Goal: Information Seeking & Learning: Learn about a topic

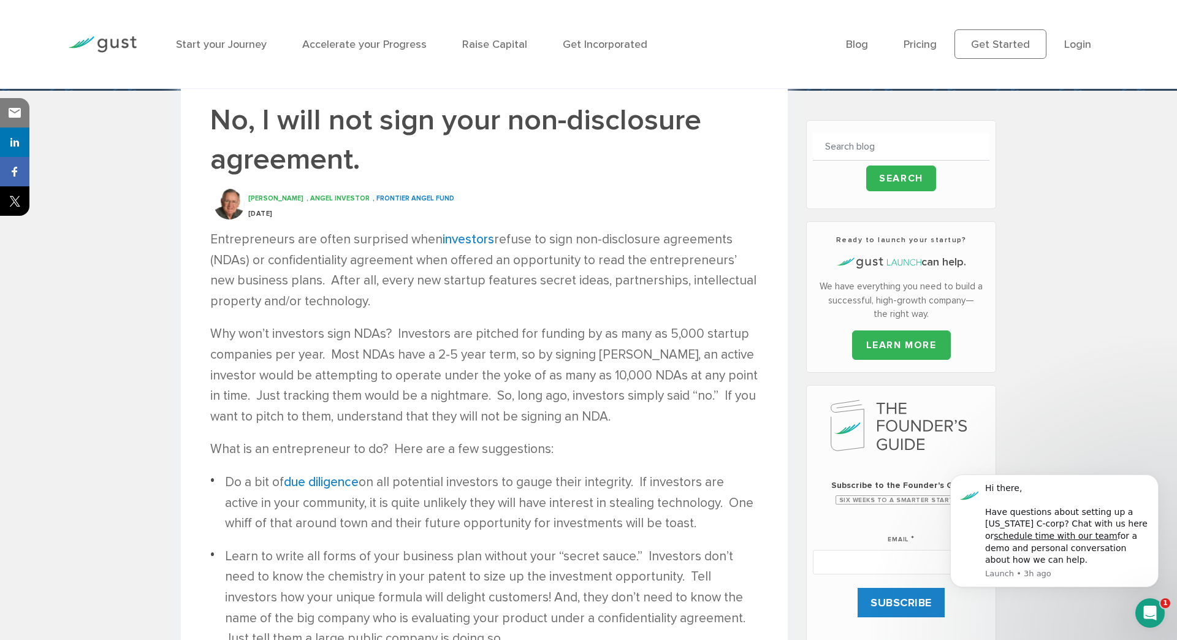
scroll to position [239, 0]
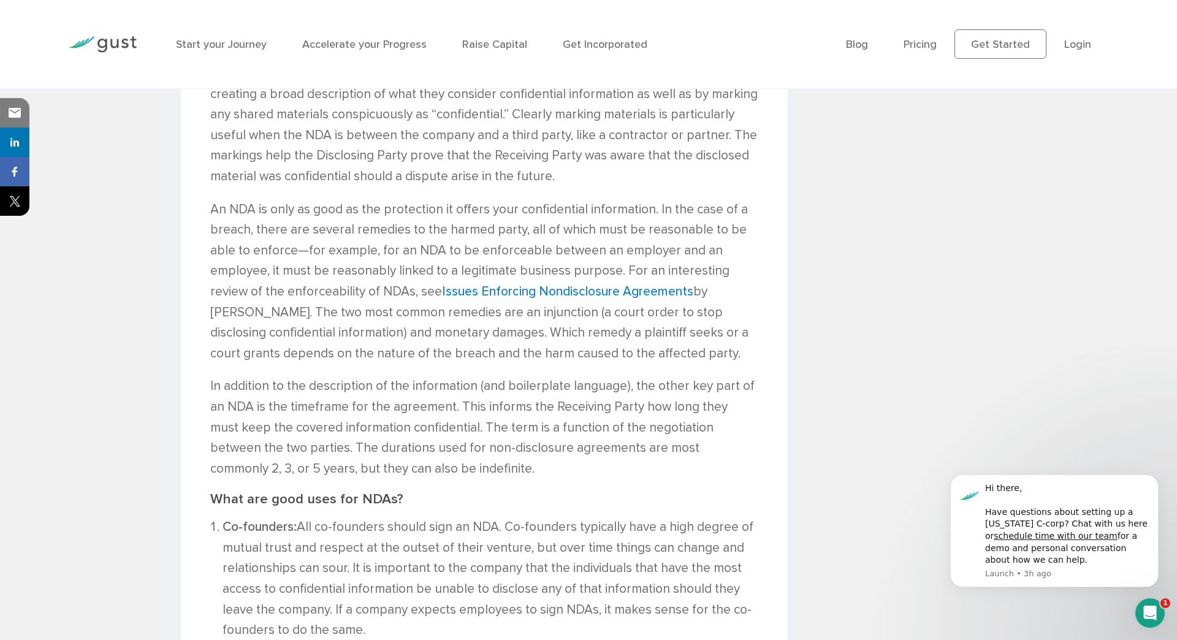
scroll to position [1198, 0]
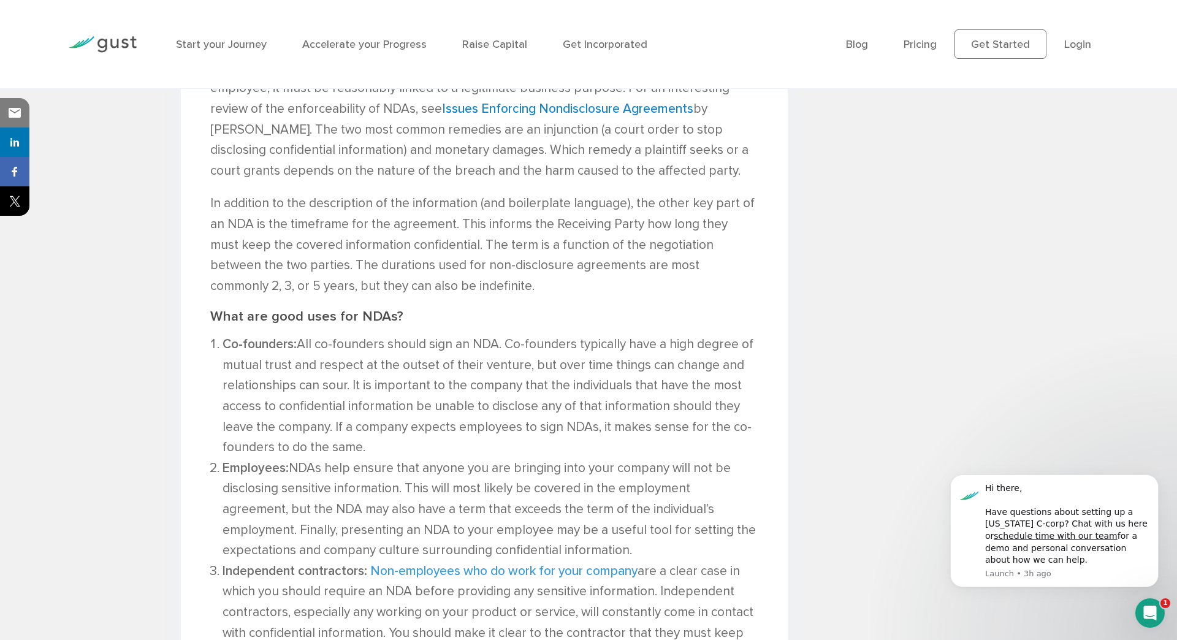
click at [526, 564] on link "Non-employees who do work for your company" at bounding box center [503, 571] width 267 height 15
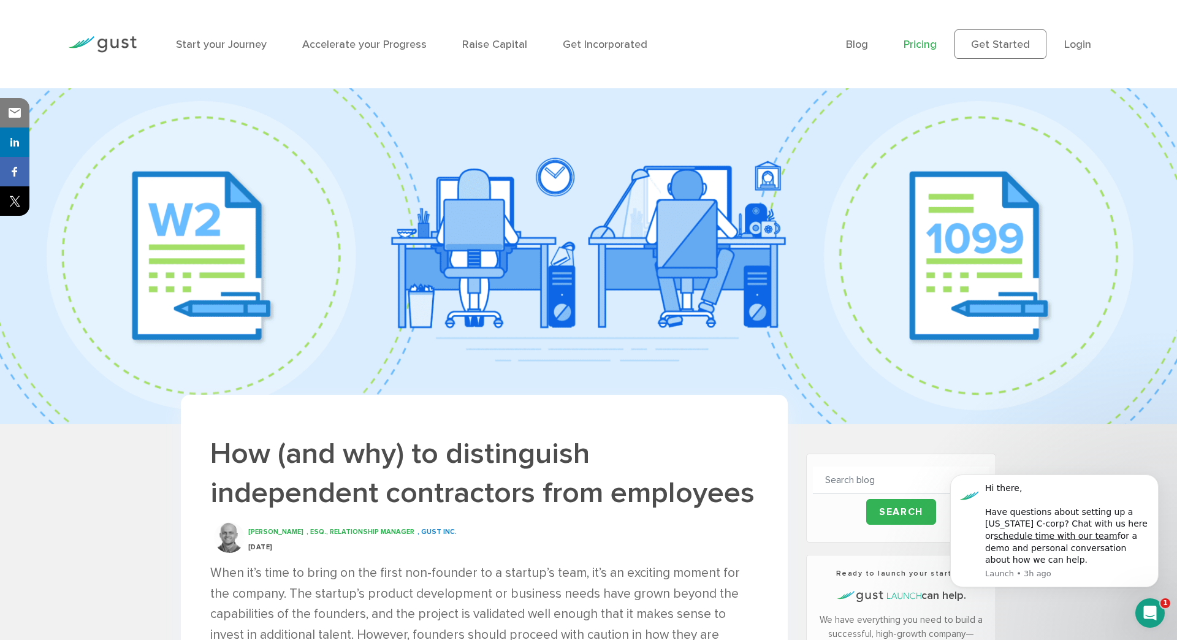
click at [937, 38] on link "Pricing" at bounding box center [920, 44] width 33 height 13
